Goal: Contribute content

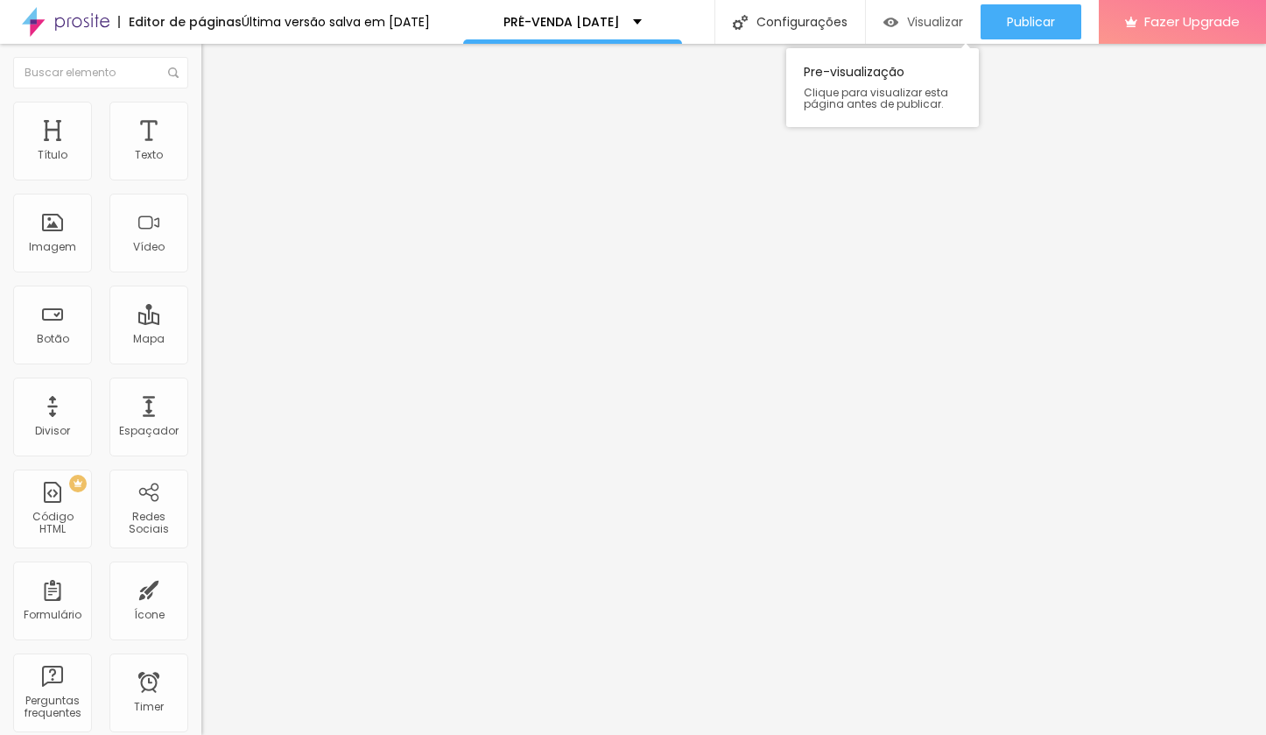
click at [920, 21] on span "Visualizar" at bounding box center [935, 22] width 56 height 14
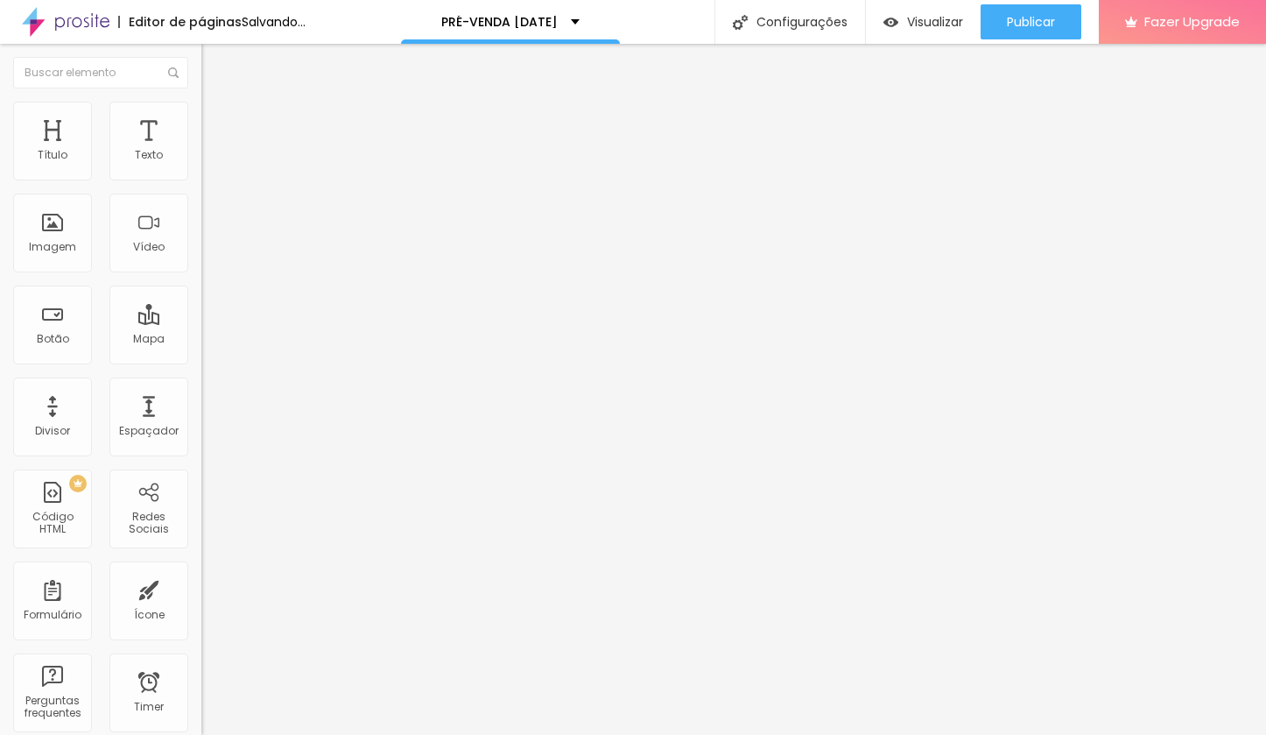
click at [201, 165] on input "Click me" at bounding box center [306, 156] width 210 height 18
drag, startPoint x: 93, startPoint y: 196, endPoint x: 0, endPoint y: 190, distance: 93.0
click at [201, 190] on div "Texto Click me Alinhamento [GEOGRAPHIC_DATA] Link URL https:// Abrir em uma nov…" at bounding box center [301, 264] width 201 height 255
type input "I"
click at [201, 165] on input "PACOTES DE [DATE]" at bounding box center [306, 156] width 210 height 18
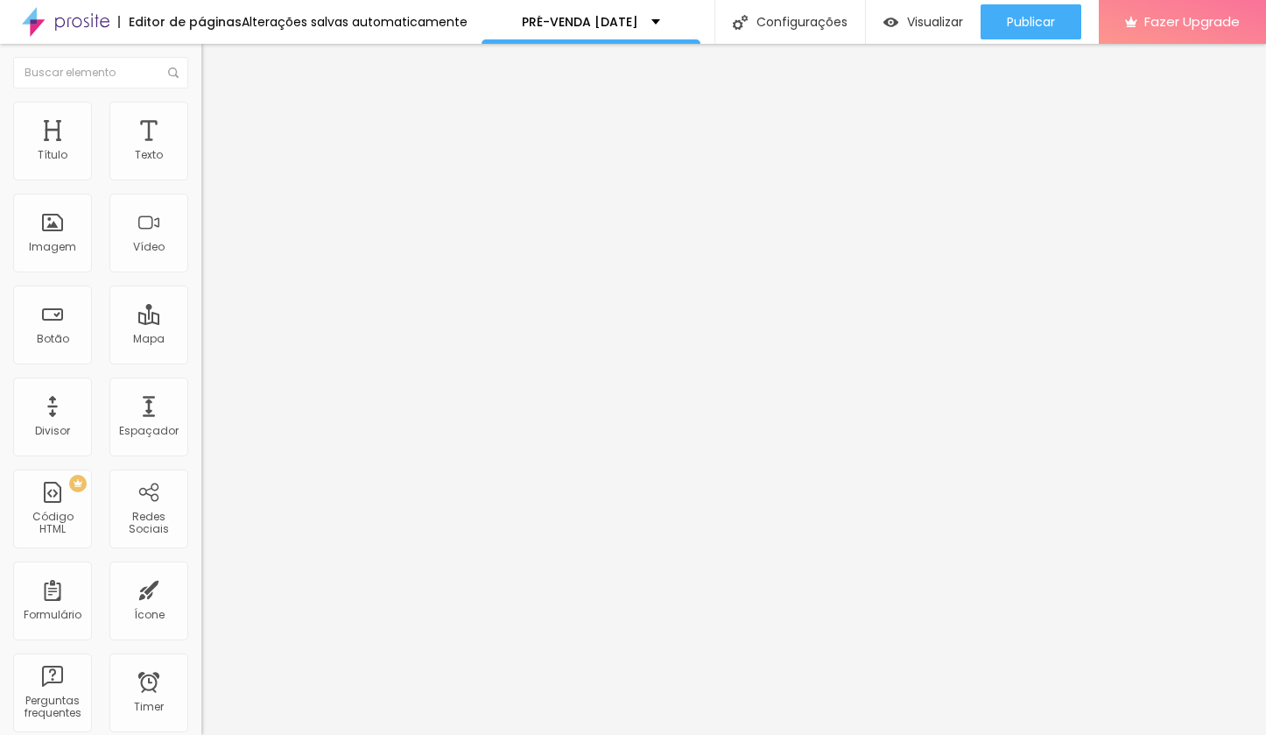
click at [201, 165] on input "PACOTES DE [DATE]" at bounding box center [306, 156] width 210 height 18
drag, startPoint x: 141, startPoint y: 195, endPoint x: 0, endPoint y: 193, distance: 141.0
click at [201, 193] on div "Texto PACOTES DE [DATE] [GEOGRAPHIC_DATA] Link URL https:// Abrir em uma nova a…" at bounding box center [301, 264] width 201 height 255
type input "INVESTIMENTO: PACOTES DE [DATE]"
click at [201, 253] on div "Alinhamento" at bounding box center [301, 220] width 201 height 67
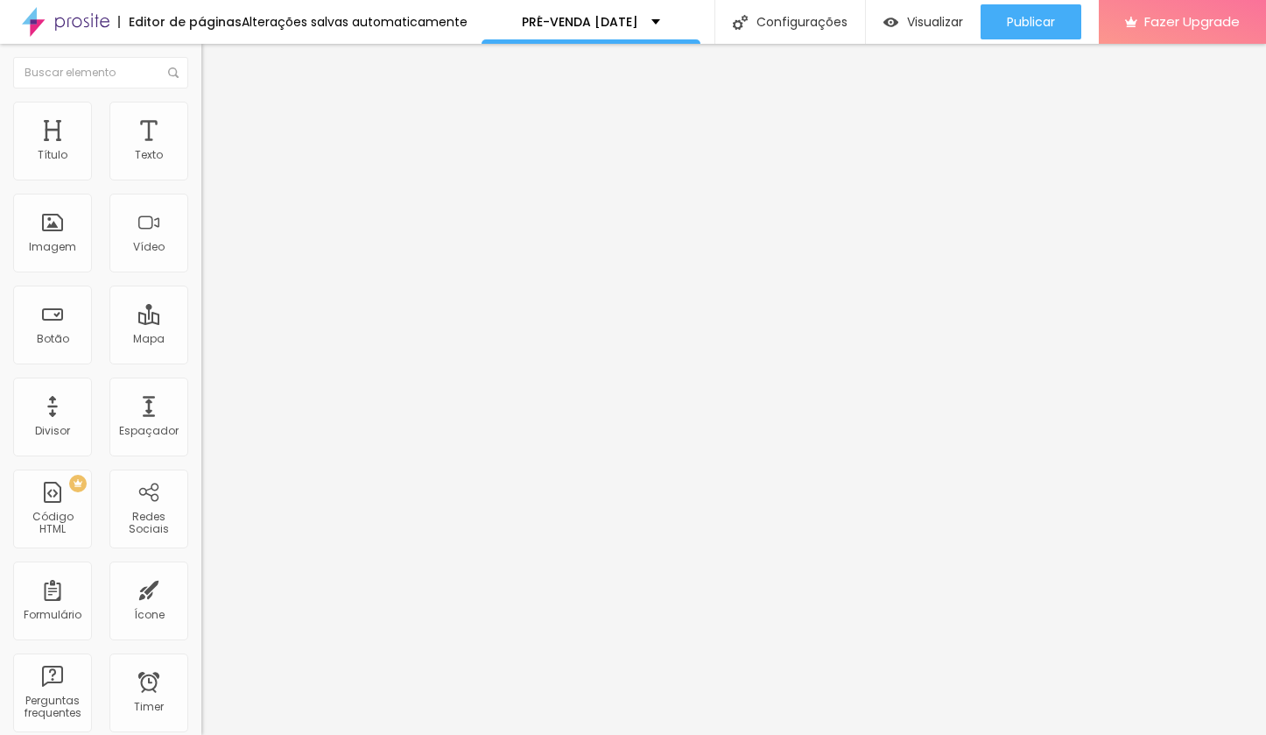
click at [201, 209] on img at bounding box center [207, 203] width 12 height 12
click at [201, 225] on div at bounding box center [301, 218] width 201 height 14
click at [217, 123] on span "Avançado" at bounding box center [246, 130] width 58 height 15
click at [201, 107] on li "Estilo" at bounding box center [301, 111] width 201 height 18
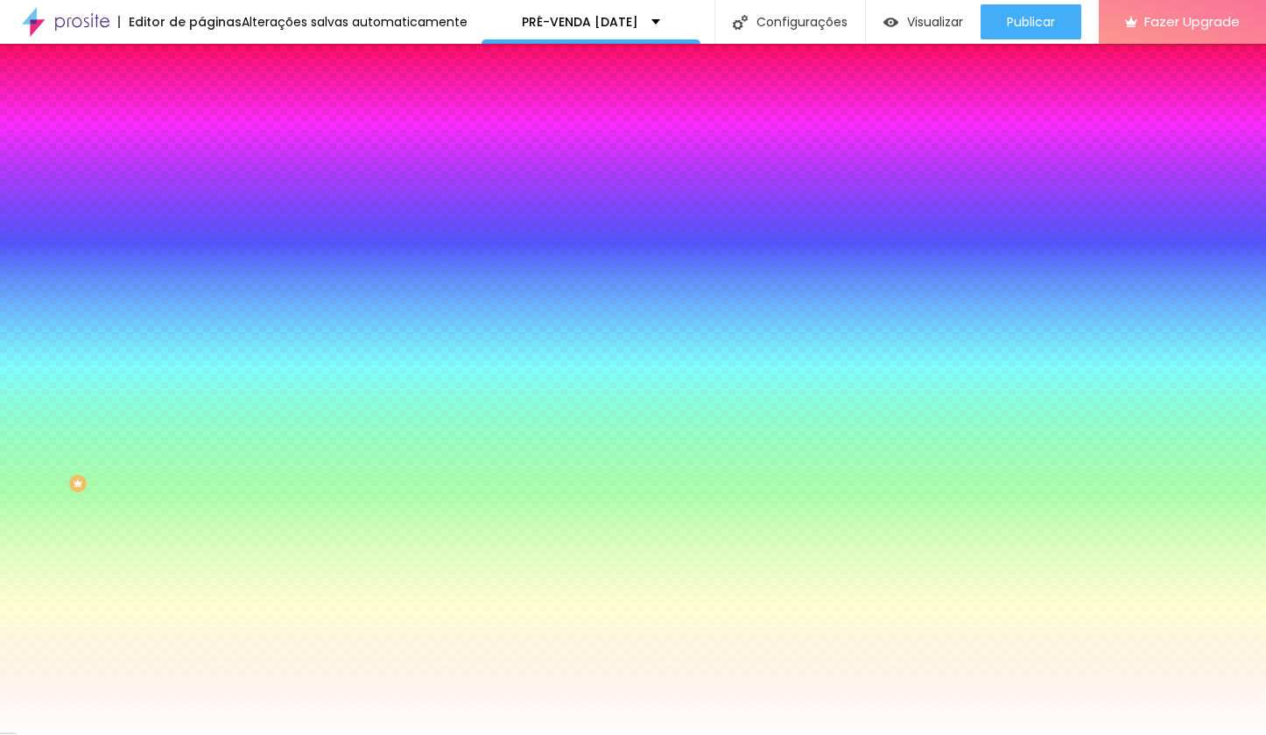
click at [217, 123] on span "Avançado" at bounding box center [246, 130] width 58 height 15
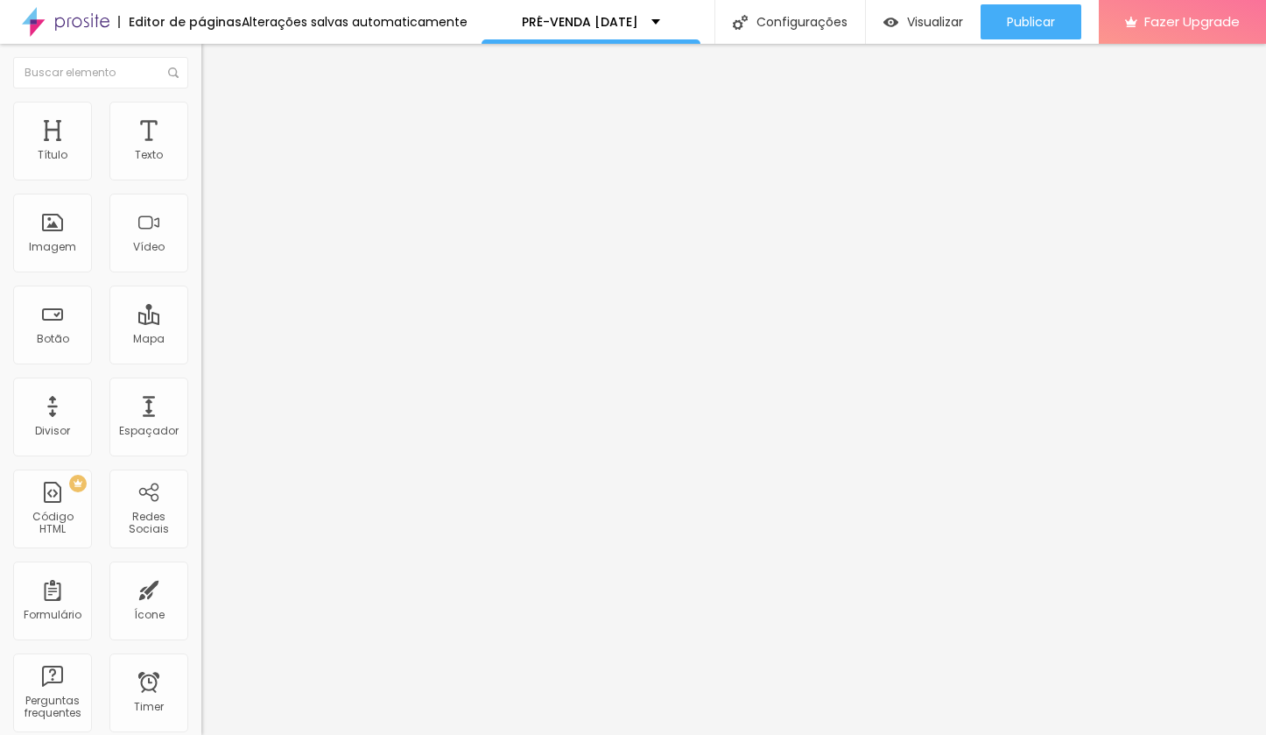
type input "12"
type input "13"
type input "21"
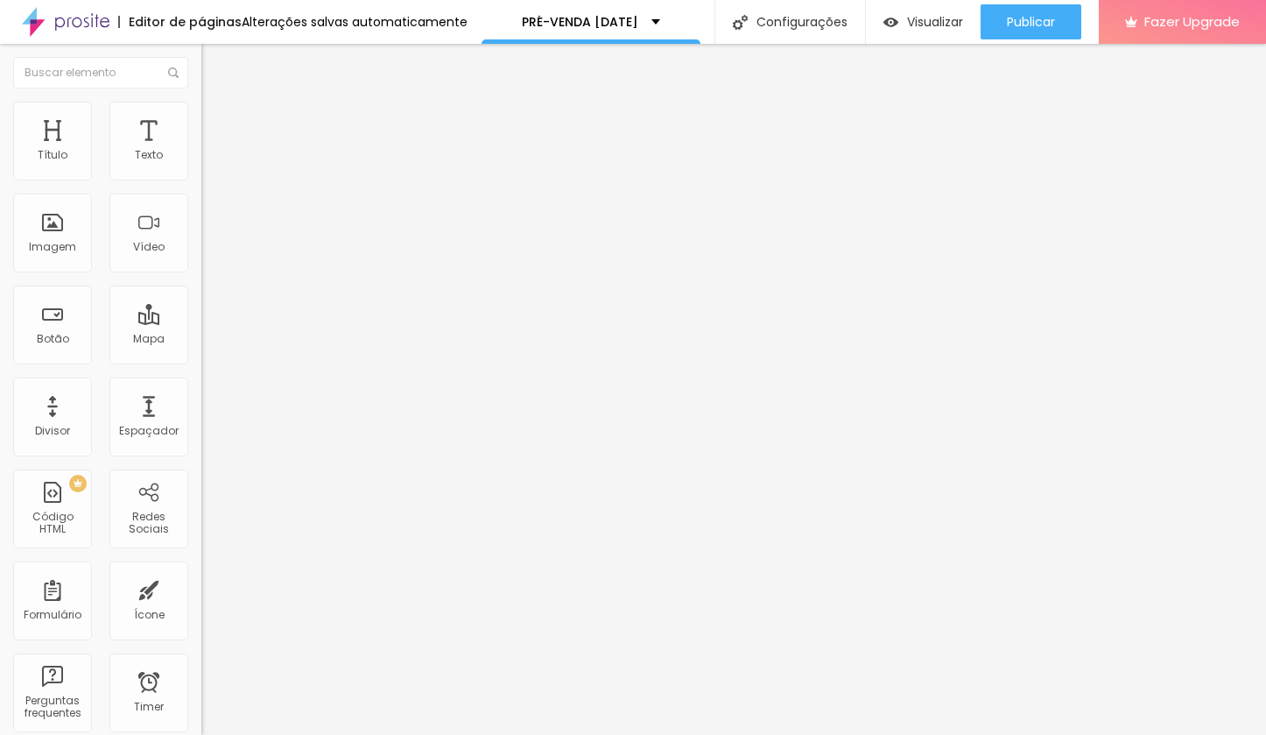
type input "21"
type input "30"
type input "31"
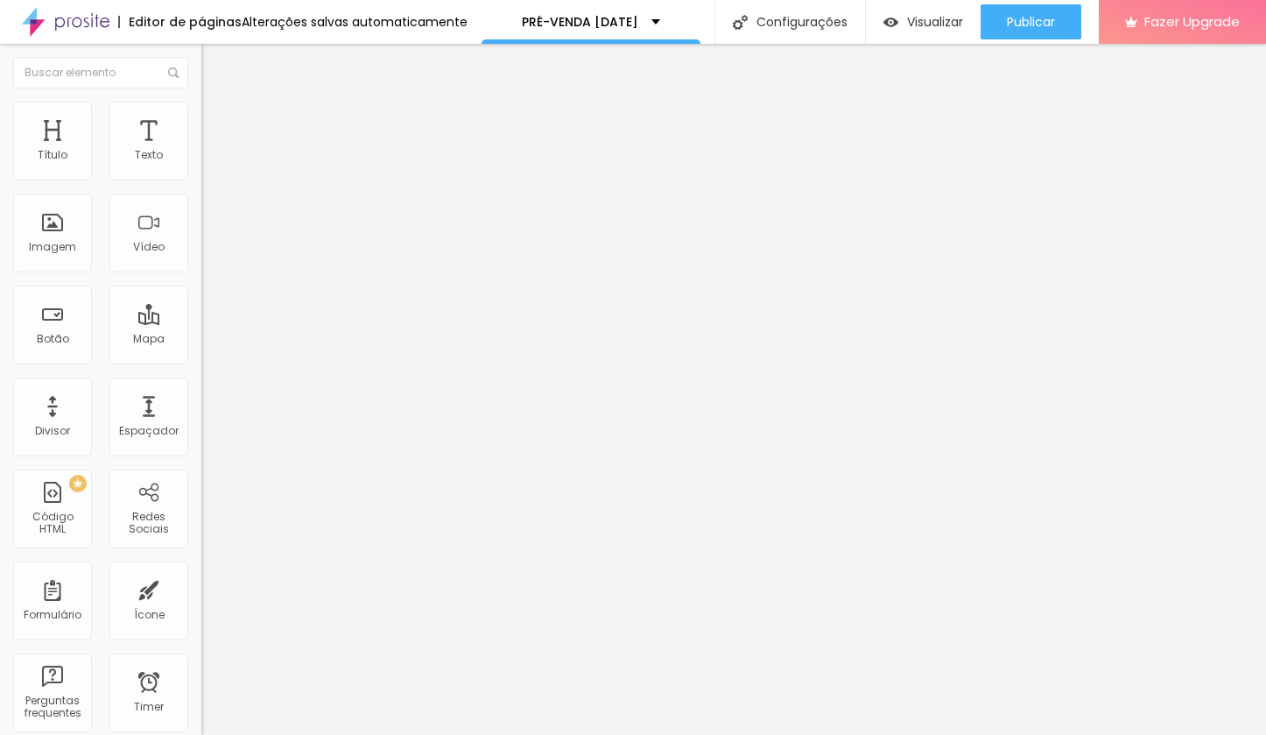
type input "30"
type input "29"
type input "28"
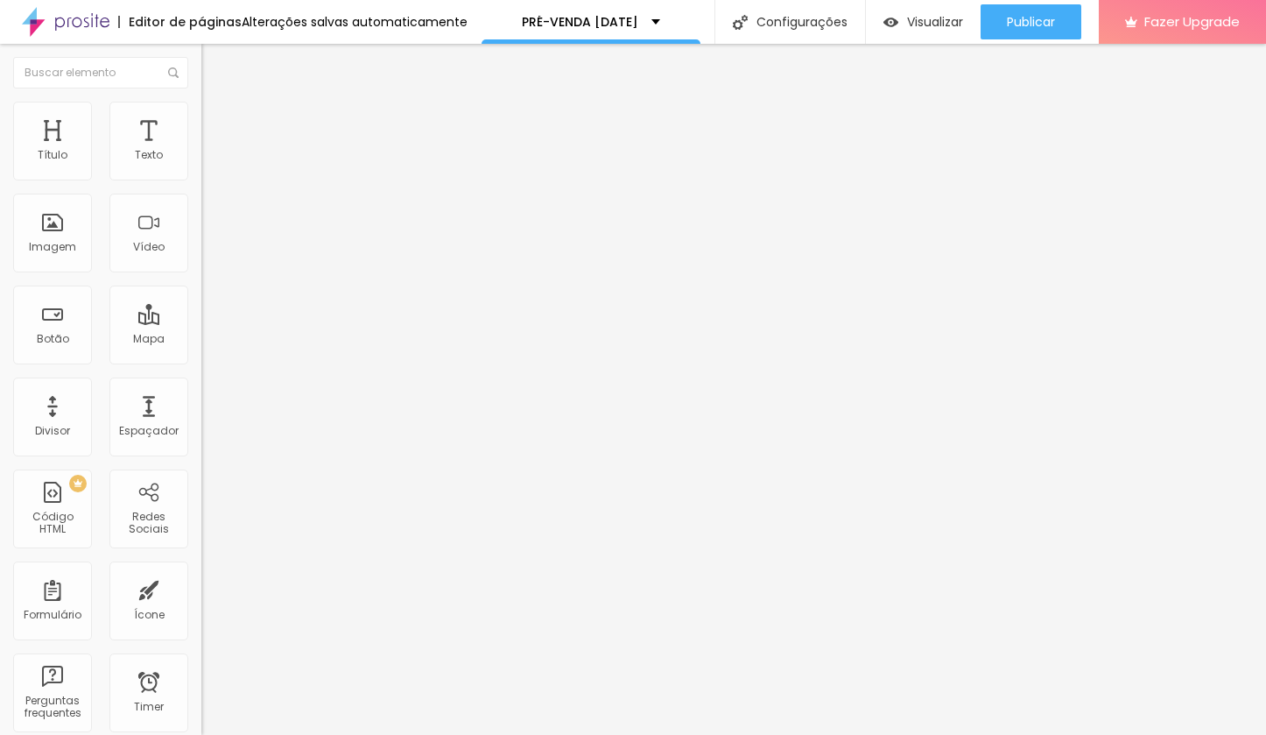
type input "28"
type input "26"
type input "25"
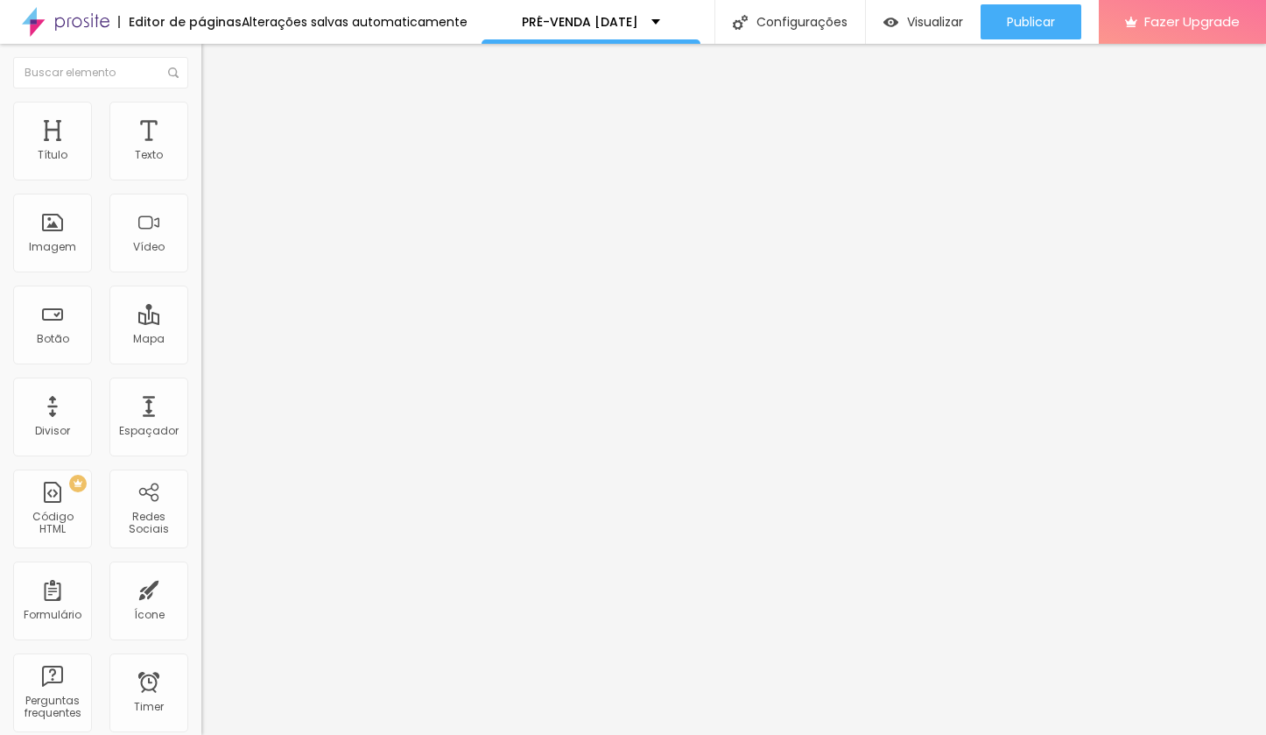
type input "24"
type input "25"
type input "26"
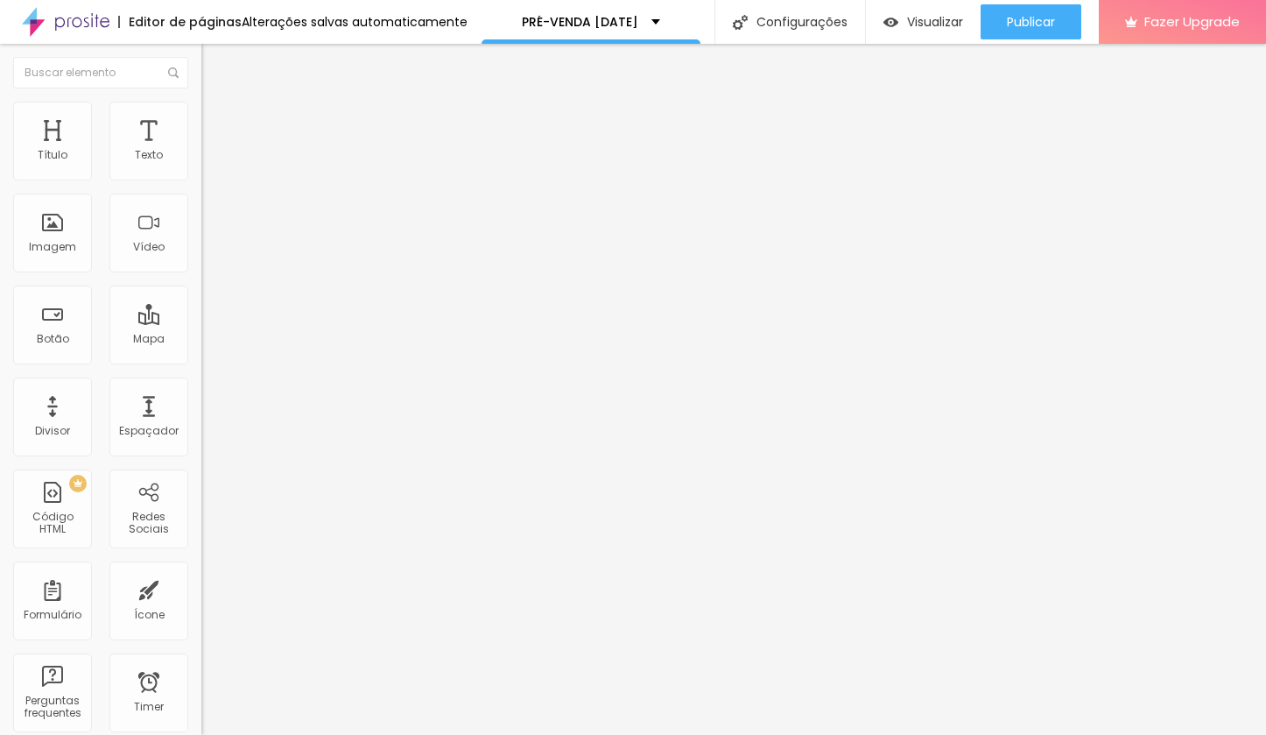
type input "26"
type input "27"
type input "28"
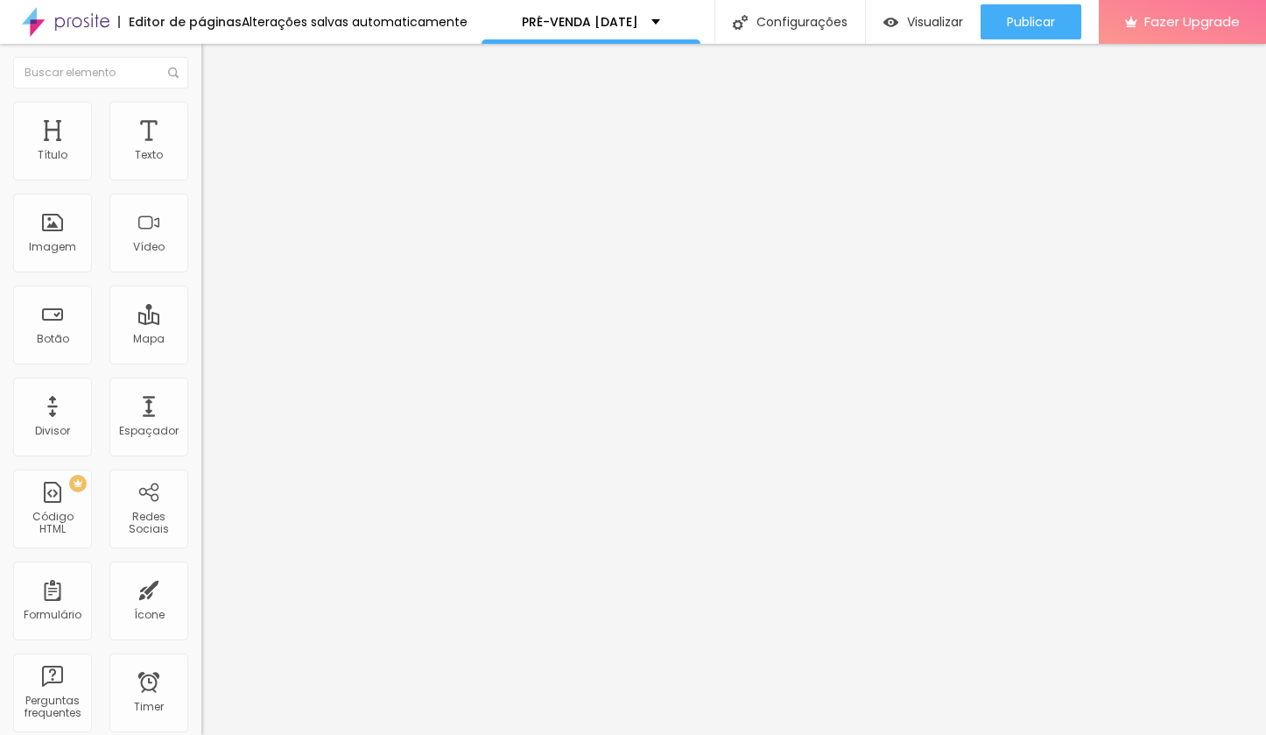
type input "29"
drag, startPoint x: 54, startPoint y: 173, endPoint x: 72, endPoint y: 176, distance: 17.7
type input "29"
click at [201, 340] on input "range" at bounding box center [257, 347] width 113 height 14
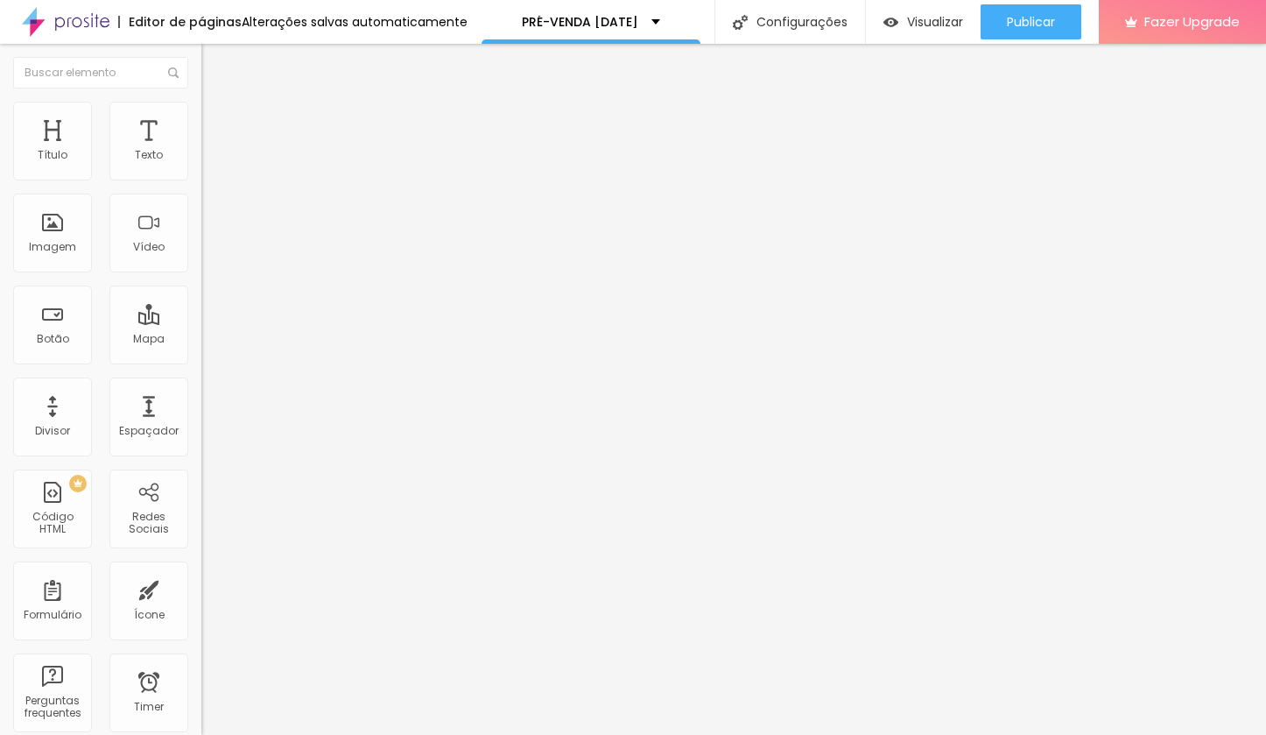
type input "11"
type input "12"
type input "13"
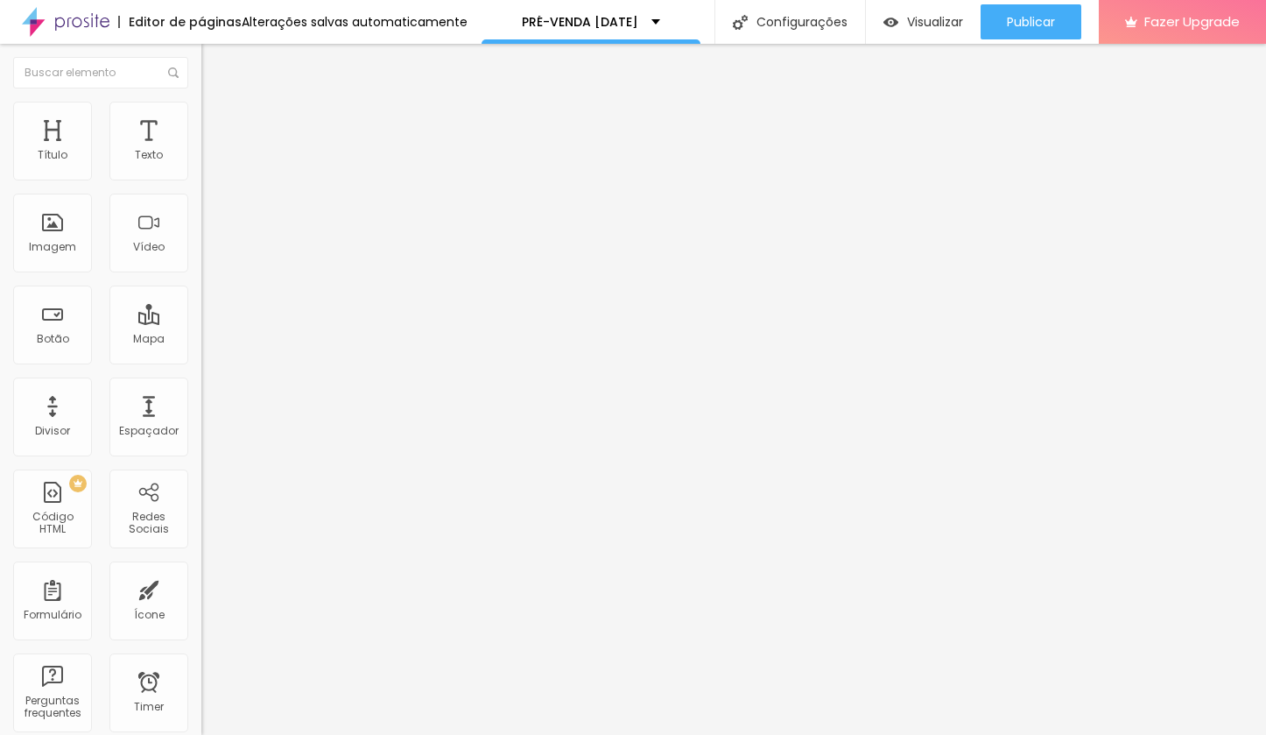
type input "13"
type input "14"
type input "15"
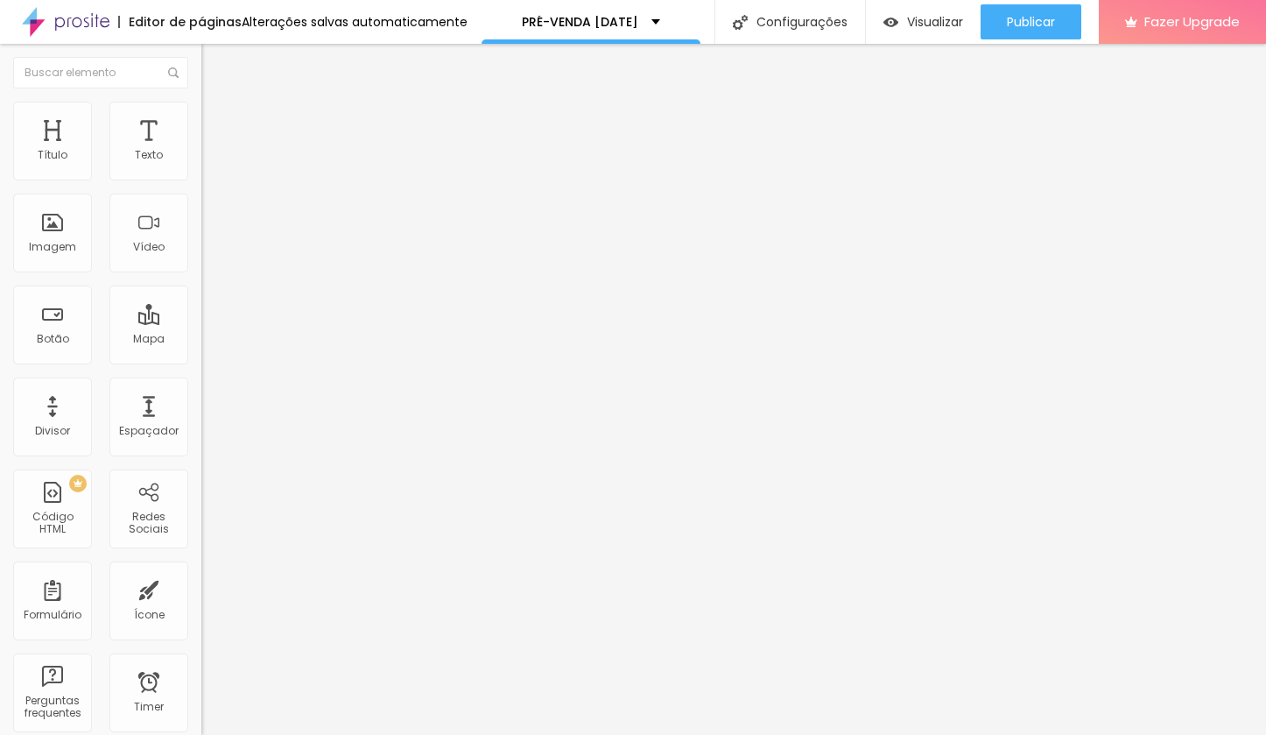
type input "17"
type input "19"
type input "20"
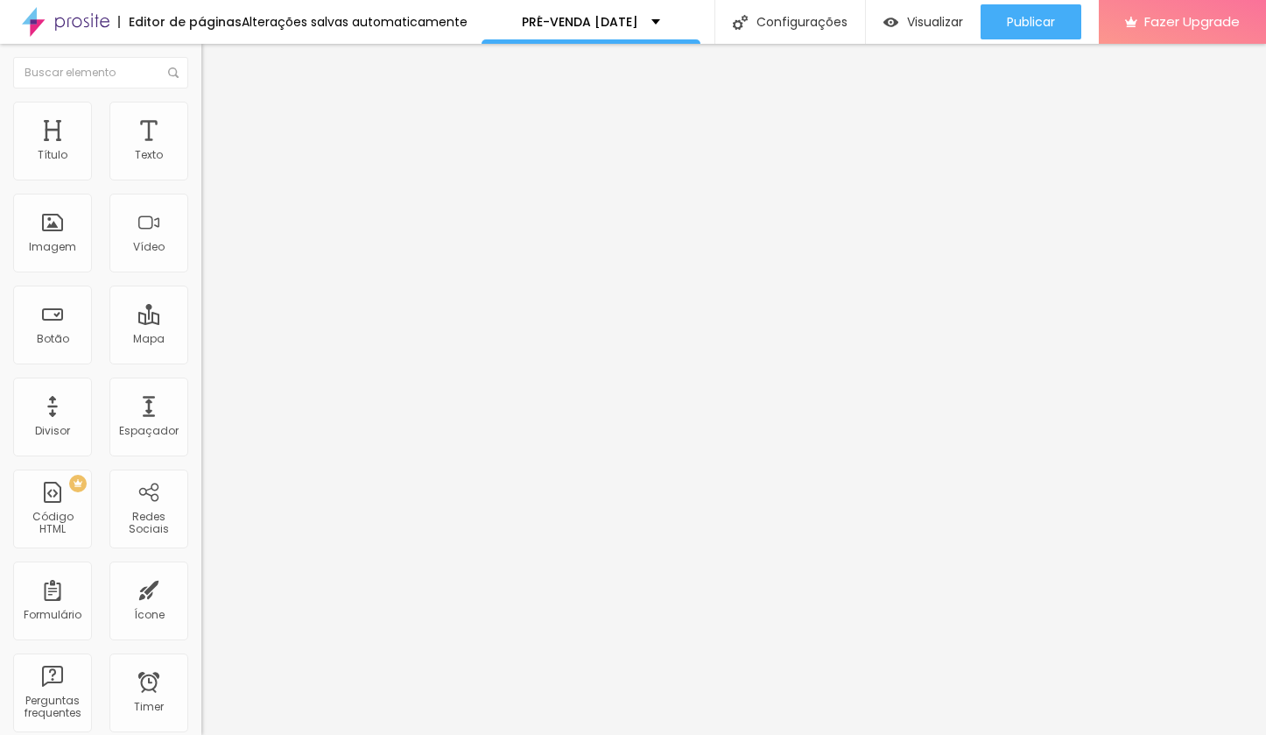
type input "20"
type input "21"
type input "22"
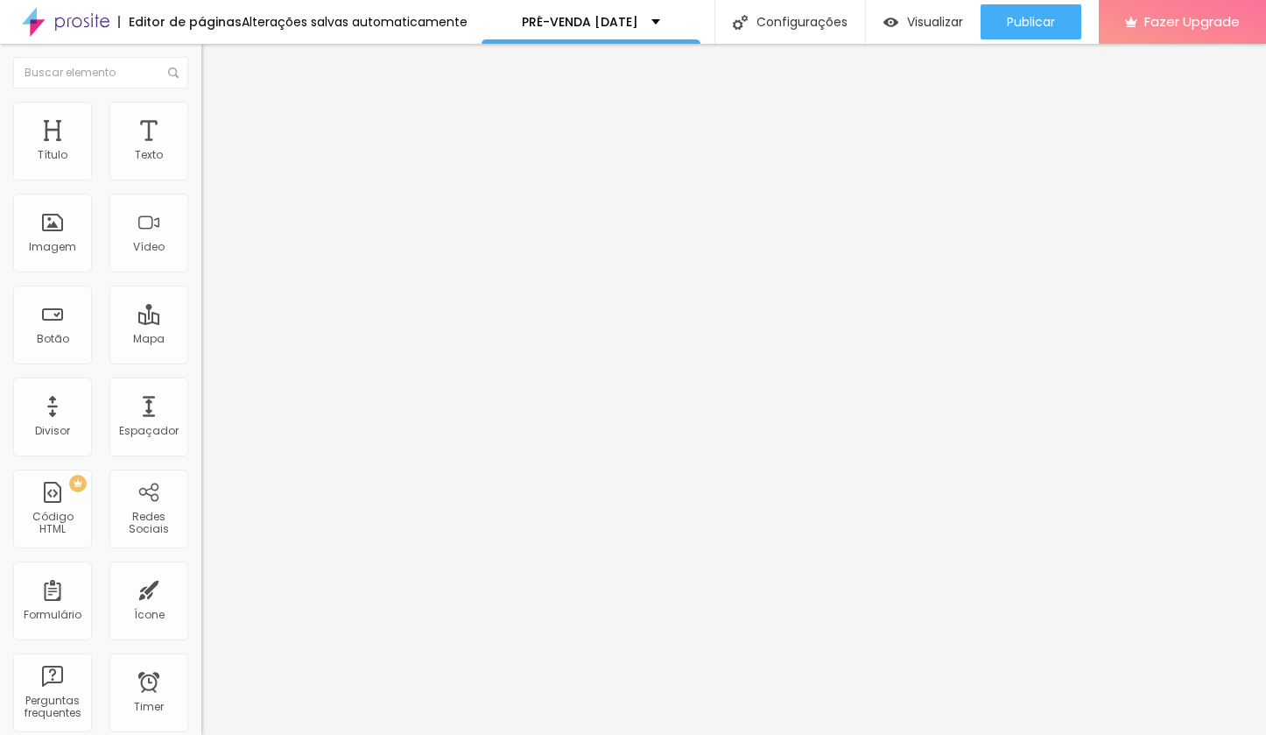
type input "24"
type input "25"
type input "28"
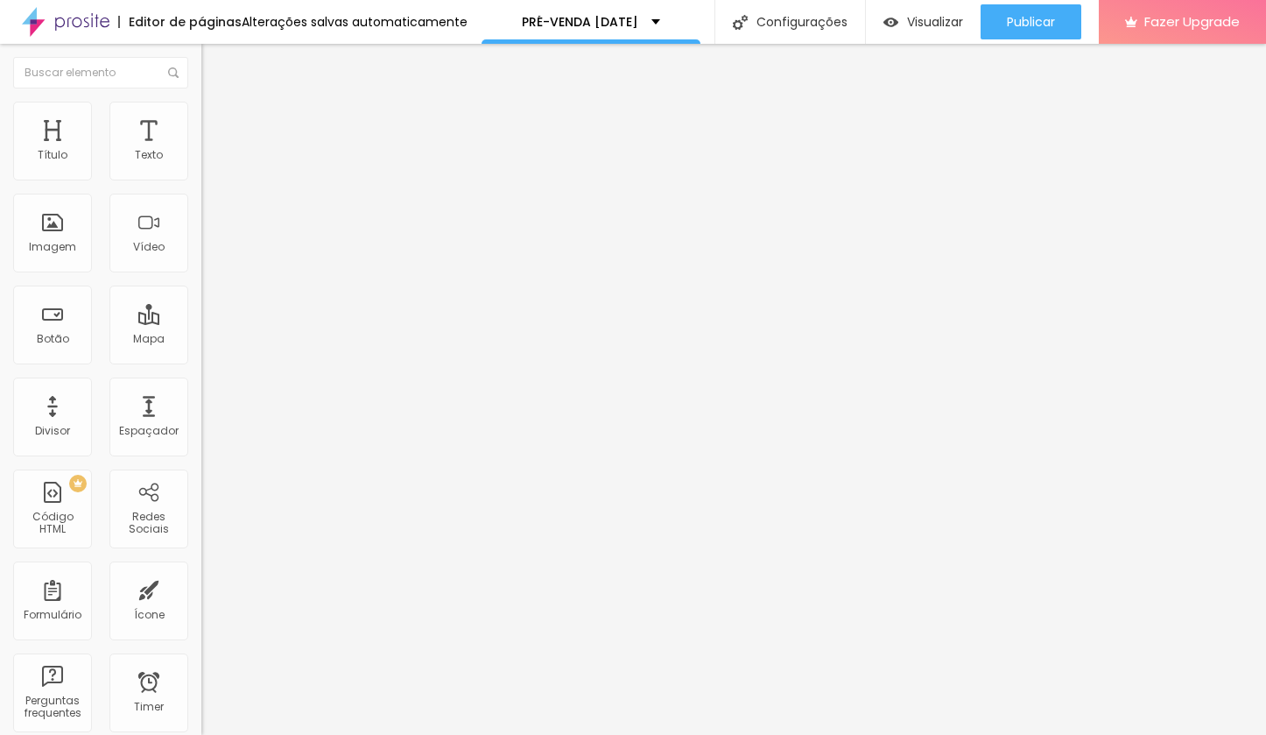
type input "28"
type input "29"
type input "30"
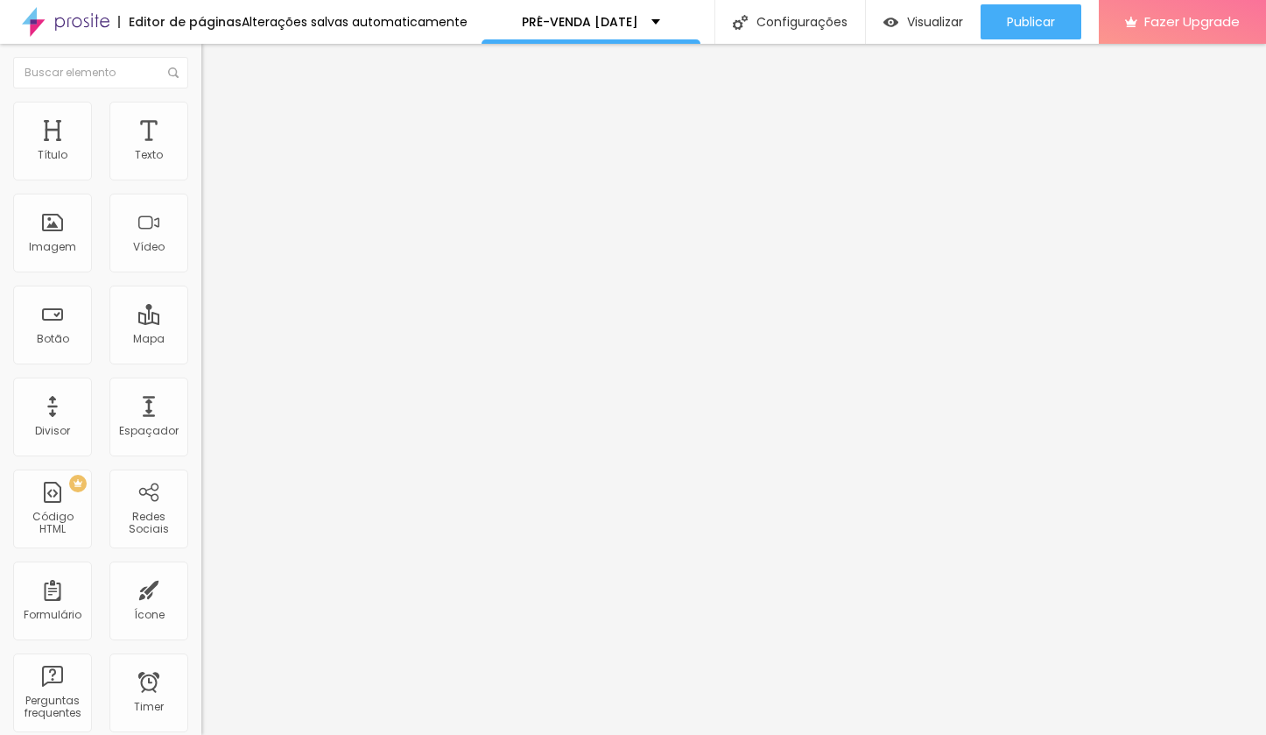
type input "29"
drag, startPoint x: 53, startPoint y: 215, endPoint x: 72, endPoint y: 219, distance: 19.6
type input "29"
click at [201, 588] on div at bounding box center [301, 596] width 201 height 16
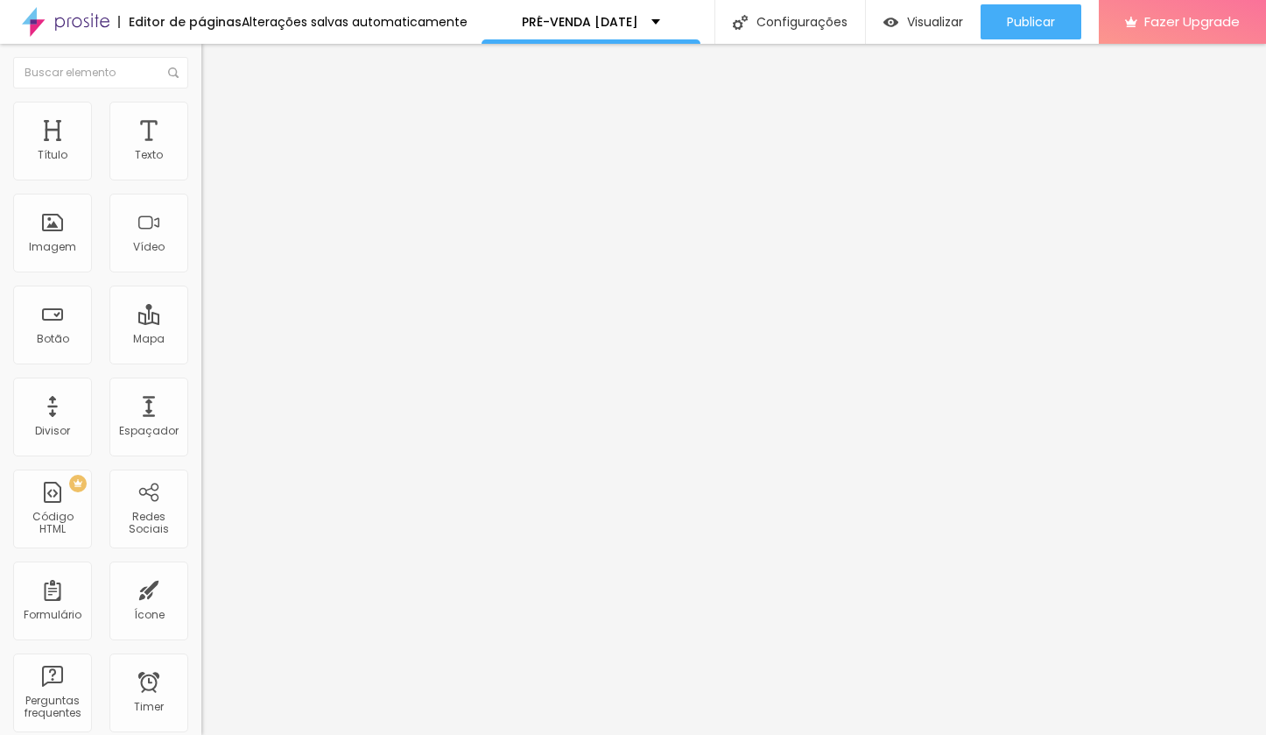
drag, startPoint x: 28, startPoint y: 114, endPoint x: 50, endPoint y: 118, distance: 22.3
click at [201, 102] on li "Conteúdo" at bounding box center [301, 93] width 201 height 18
drag, startPoint x: 1008, startPoint y: 16, endPoint x: 1019, endPoint y: 95, distance: 80.5
click at [1008, 16] on span "Publicar" at bounding box center [1031, 22] width 48 height 14
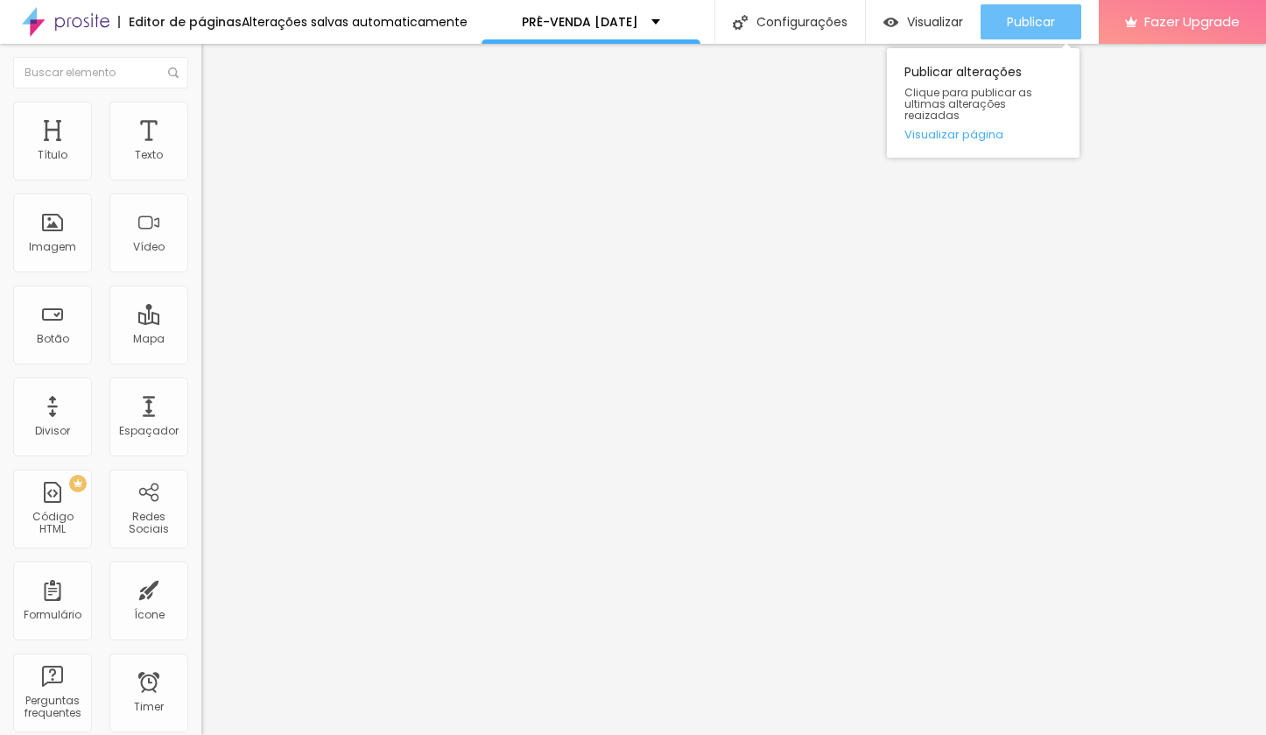
click at [1008, 26] on span "Publicar" at bounding box center [1031, 22] width 48 height 14
click at [1051, 22] on span "Publicar" at bounding box center [1031, 22] width 48 height 14
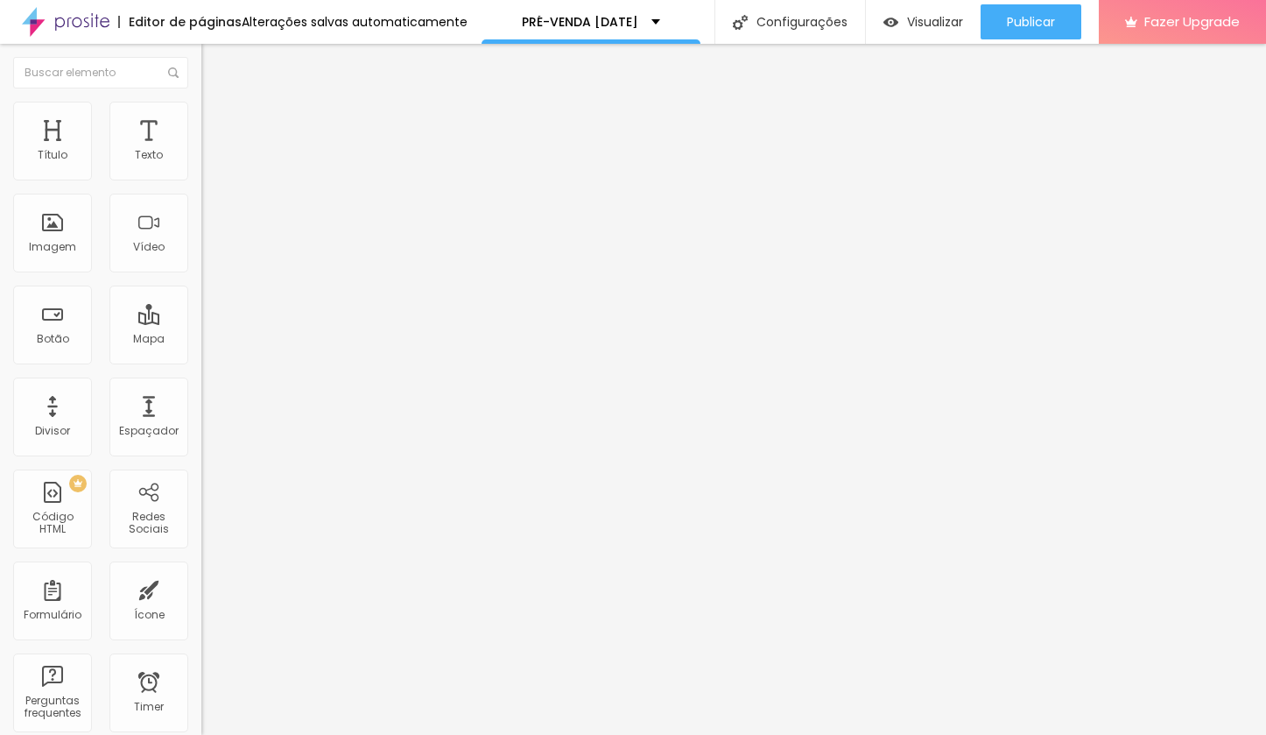
click at [254, 2] on div "Editor de páginas Alterações salvas automaticamente" at bounding box center [234, 22] width 468 height 44
